Goal: Task Accomplishment & Management: Manage account settings

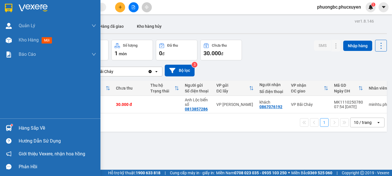
click at [26, 127] on div "Hàng sắp về" at bounding box center [57, 128] width 77 height 9
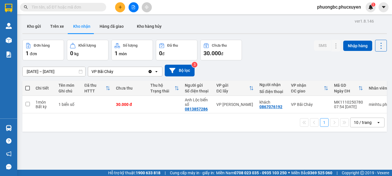
drag, startPoint x: 285, startPoint y: 146, endPoint x: 281, endPoint y: 144, distance: 4.4
click at [285, 146] on section "Kết quả tìm kiếm ( 0 ) Bộ lọc No Data phuongbc.phucxuyen 1 [PERSON_NAME] lý gia…" at bounding box center [196, 88] width 392 height 176
click at [34, 27] on button "Kho gửi" at bounding box center [33, 26] width 23 height 14
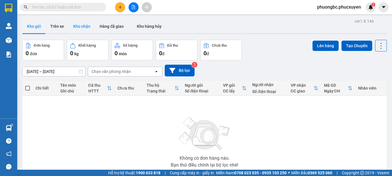
click at [84, 25] on button "Kho nhận" at bounding box center [82, 26] width 26 height 14
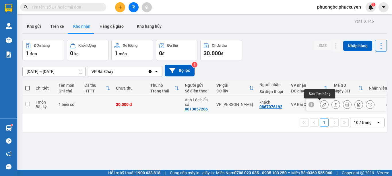
click at [322, 104] on icon at bounding box center [324, 105] width 4 height 4
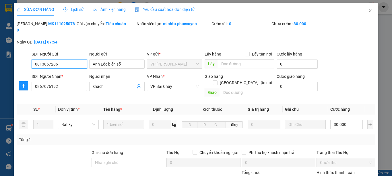
type input "0813857286"
type input "Anh Lộc biển số"
type input "0867076192"
type input "khách"
type input "0"
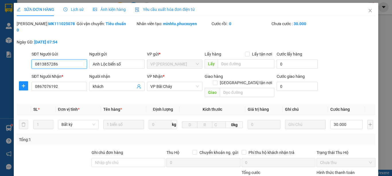
type input "30.000"
drag, startPoint x: 66, startPoint y: 23, endPoint x: 31, endPoint y: 25, distance: 35.0
click at [31, 25] on div "[PERSON_NAME]: MK1110250780" at bounding box center [46, 27] width 59 height 13
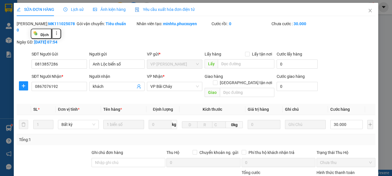
copy b "MK1110250780"
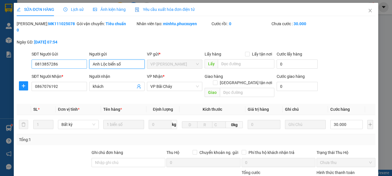
drag, startPoint x: 130, startPoint y: 58, endPoint x: 64, endPoint y: 56, distance: 66.3
click at [64, 56] on div "SĐT Người Gửi 0813857286 Người gửi Anh Lộc biển số Anh Lộc biển số VP gửi * VP …" at bounding box center [203, 61] width 346 height 20
drag, startPoint x: 68, startPoint y: 59, endPoint x: 17, endPoint y: 56, distance: 50.8
click at [17, 56] on div "SĐT Người Gửi 0813857286 0813857286 Người gửi Anh Lộc biển số VP gửi * VP [PERS…" at bounding box center [195, 61] width 359 height 20
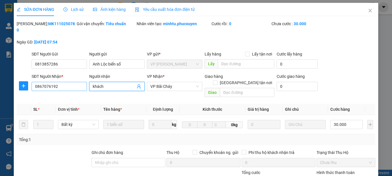
drag, startPoint x: 112, startPoint y: 81, endPoint x: 54, endPoint y: 78, distance: 58.6
click at [54, 78] on div "SĐT Người Nhận * 0867076192 Người nhận khách khách VP Nhận * VP Bãi Cháy Giao h…" at bounding box center [203, 86] width 346 height 26
drag, startPoint x: 65, startPoint y: 81, endPoint x: 0, endPoint y: 73, distance: 65.2
click at [0, 73] on div "SỬA ĐƠN HÀNG Lịch sử Ảnh kiện hàng Yêu cầu xuất hóa đơn điện tử Total Paid Fee …" at bounding box center [196, 88] width 392 height 176
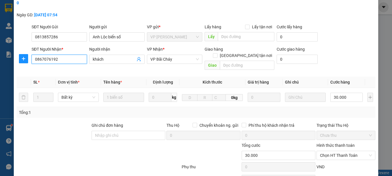
scroll to position [57, 0]
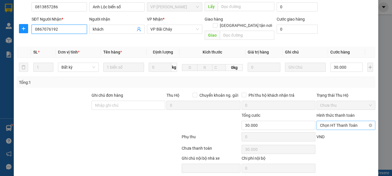
click at [351, 121] on span "Chọn HT Thanh Toán" at bounding box center [346, 125] width 52 height 9
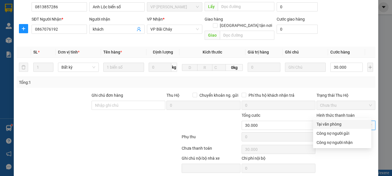
click at [332, 124] on div "Tại văn phòng" at bounding box center [341, 124] width 51 height 6
type input "0"
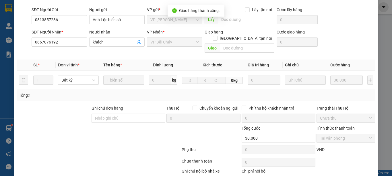
scroll to position [0, 0]
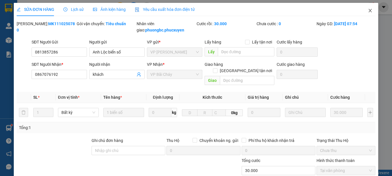
click at [368, 11] on icon "close" at bounding box center [369, 10] width 3 height 3
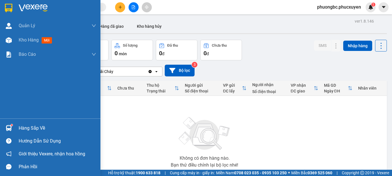
click at [29, 128] on div "Hàng sắp về" at bounding box center [57, 128] width 77 height 9
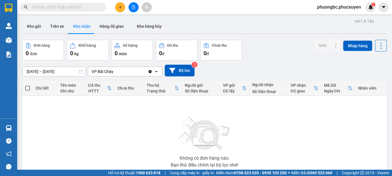
click at [289, 49] on section "Kết quả tìm kiếm ( 0 ) Bộ lọc No Data phuongbc.phucxuyen 1 [PERSON_NAME] lý gia…" at bounding box center [196, 88] width 392 height 176
click at [264, 134] on div "Không có đơn hàng nào. Bạn thử điều chỉnh lại bộ lọc nhé!" at bounding box center [204, 141] width 358 height 86
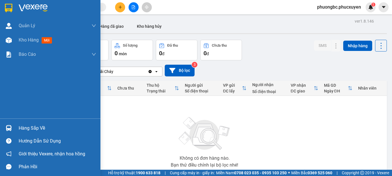
click at [25, 126] on div "Hàng sắp về" at bounding box center [57, 128] width 77 height 9
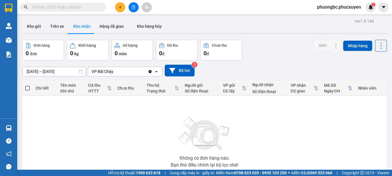
click at [259, 46] on section "Kết quả tìm kiếm ( 0 ) Bộ lọc No Data phuongbc.phucxuyen 1 [PERSON_NAME] lý gia…" at bounding box center [196, 88] width 392 height 176
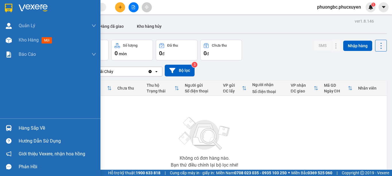
click at [28, 128] on div "Hàng sắp về" at bounding box center [57, 128] width 77 height 9
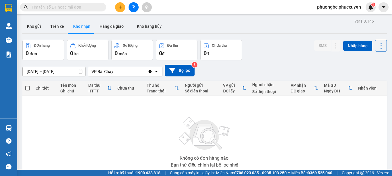
click at [295, 140] on section "Kết quả tìm kiếm ( 0 ) Bộ lọc No Data phuongbc.phucxuyen 1 [PERSON_NAME] lý gia…" at bounding box center [196, 88] width 392 height 176
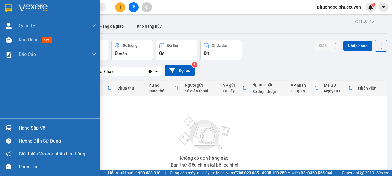
click at [36, 129] on div "Hàng sắp về" at bounding box center [57, 128] width 77 height 9
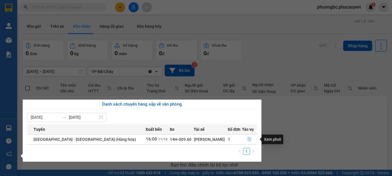
click at [247, 139] on icon "file-done" at bounding box center [249, 139] width 4 height 4
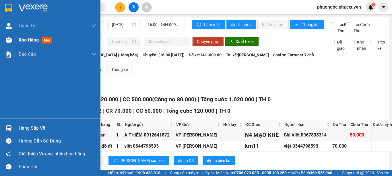
click at [24, 41] on span "Kho hàng" at bounding box center [29, 39] width 20 height 5
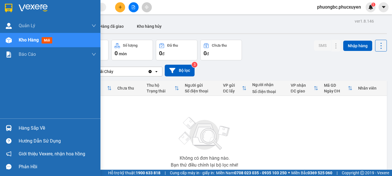
click at [29, 126] on div "Hàng sắp về" at bounding box center [57, 128] width 77 height 9
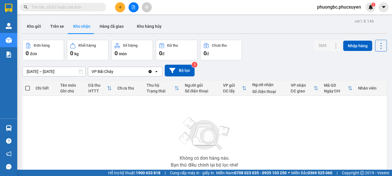
click at [282, 138] on section "Kết quả tìm kiếm ( 0 ) Bộ lọc No Data phuongbc.phucxuyen 1 [PERSON_NAME] lý gia…" at bounding box center [196, 88] width 392 height 176
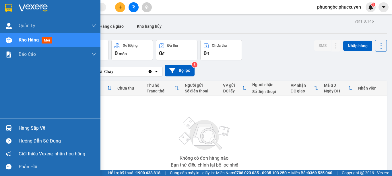
click at [40, 128] on div "Hàng sắp về" at bounding box center [57, 128] width 77 height 9
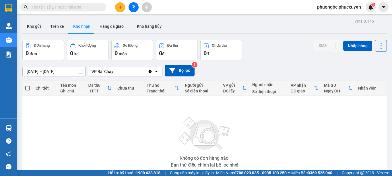
click at [299, 132] on section "Kết quả tìm kiếm ( 0 ) Bộ lọc No Data phuongbc.phucxuyen 1 [PERSON_NAME] lý gia…" at bounding box center [196, 88] width 392 height 176
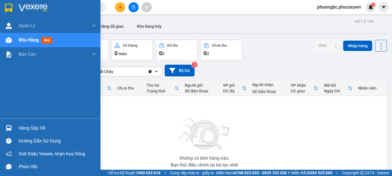
click at [29, 126] on div "Hàng sắp về" at bounding box center [57, 128] width 77 height 9
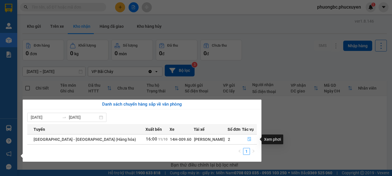
click at [247, 139] on icon "file-done" at bounding box center [248, 140] width 3 height 4
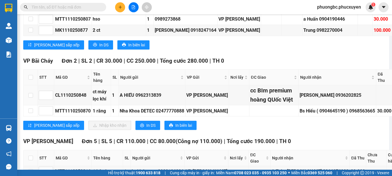
scroll to position [659, 0]
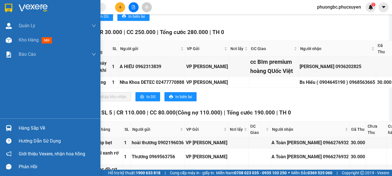
click at [25, 129] on div "Hàng sắp về" at bounding box center [57, 128] width 77 height 9
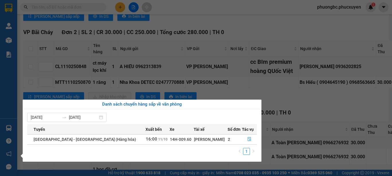
click at [290, 61] on section "Kết quả tìm kiếm ( 0 ) Bộ lọc No Data phuongbc.phucxuyen 1 [PERSON_NAME] lý gia…" at bounding box center [196, 88] width 392 height 176
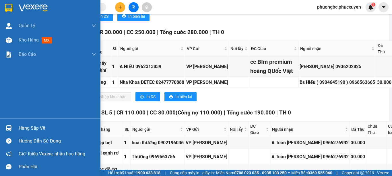
click at [35, 127] on div "Hàng sắp về" at bounding box center [57, 128] width 77 height 9
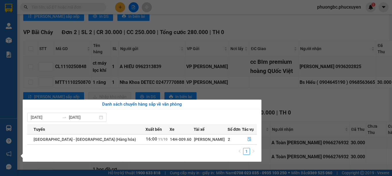
click at [272, 69] on section "Kết quả tìm kiếm ( 0 ) Bộ lọc No Data phuongbc.phucxuyen 1 [PERSON_NAME] lý gia…" at bounding box center [196, 88] width 392 height 176
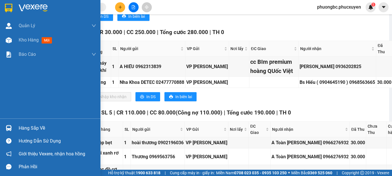
click at [24, 127] on div "Hàng sắp về" at bounding box center [57, 128] width 77 height 9
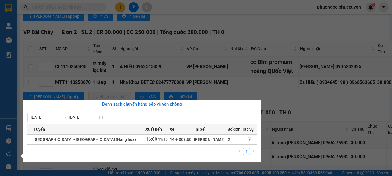
click at [287, 64] on section "Kết quả tìm kiếm ( 0 ) Bộ lọc No Data phuongbc.phucxuyen 1 [PERSON_NAME] lý gia…" at bounding box center [196, 88] width 392 height 176
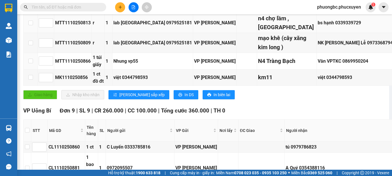
scroll to position [107, 0]
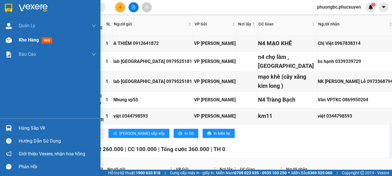
click at [23, 40] on span "Kho hàng" at bounding box center [29, 39] width 20 height 5
